Goal: Find contact information: Find contact information

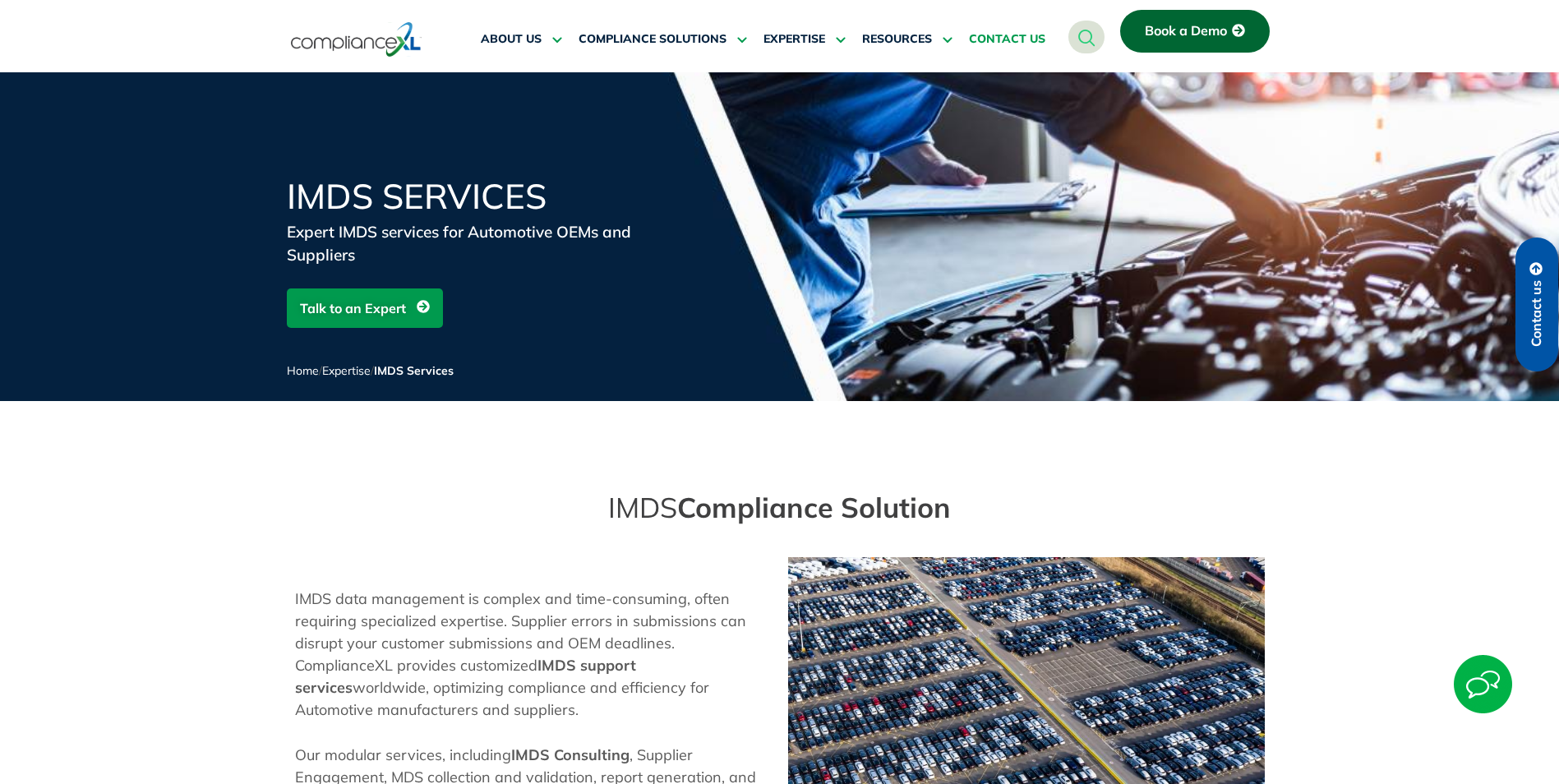
click at [1014, 30] on link "CONTACT US" at bounding box center [1007, 40] width 77 height 40
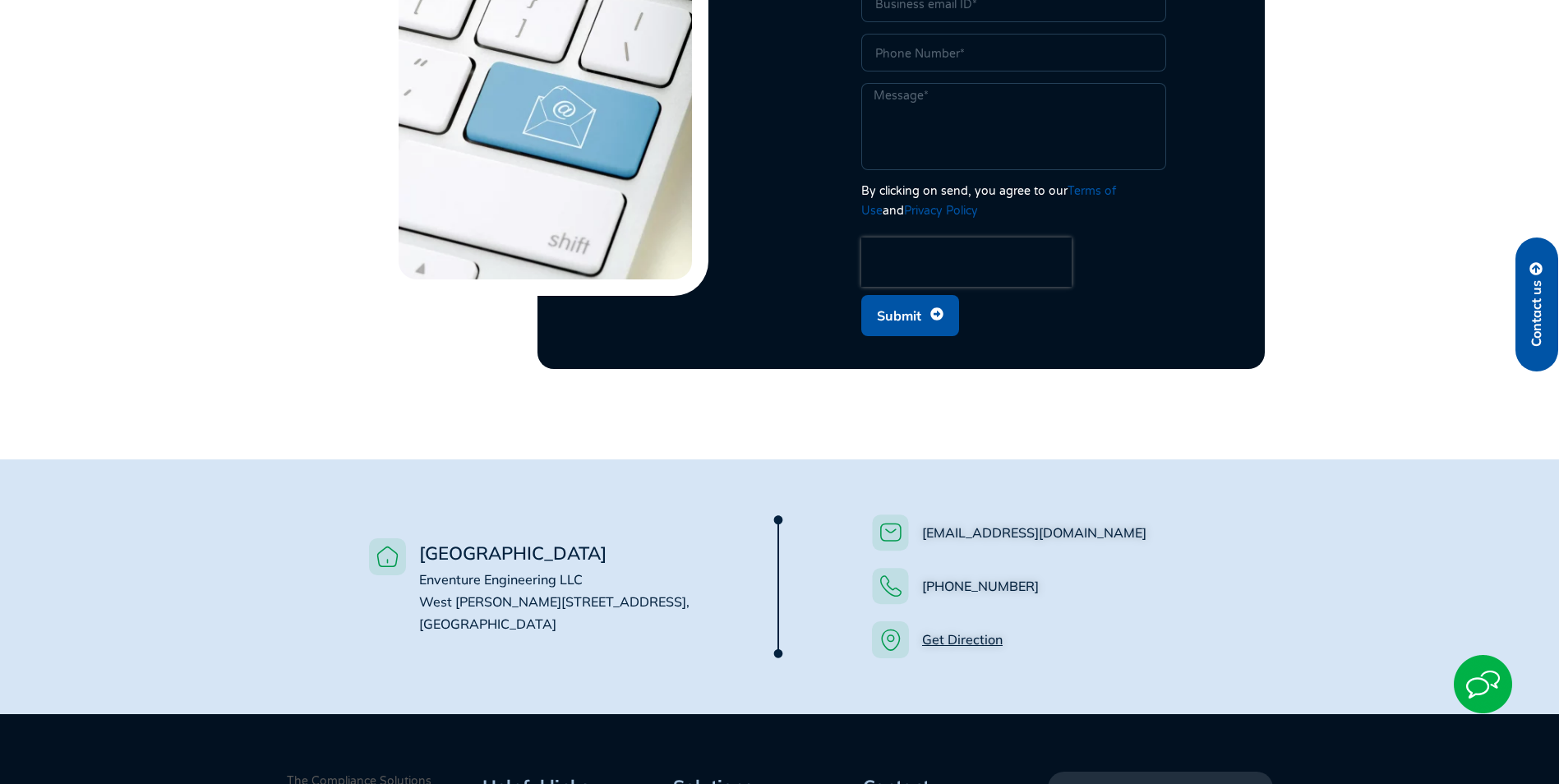
scroll to position [986, 0]
